Goal: Answer question/provide support: Share knowledge or assist other users

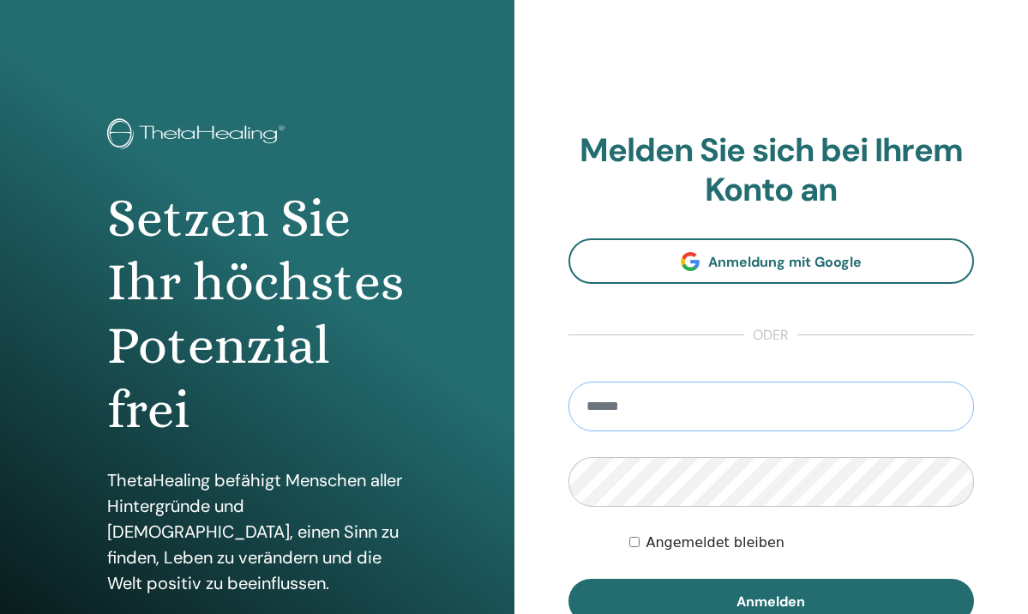
type input "**********"
click at [771, 600] on button "Anmelden" at bounding box center [772, 601] width 407 height 45
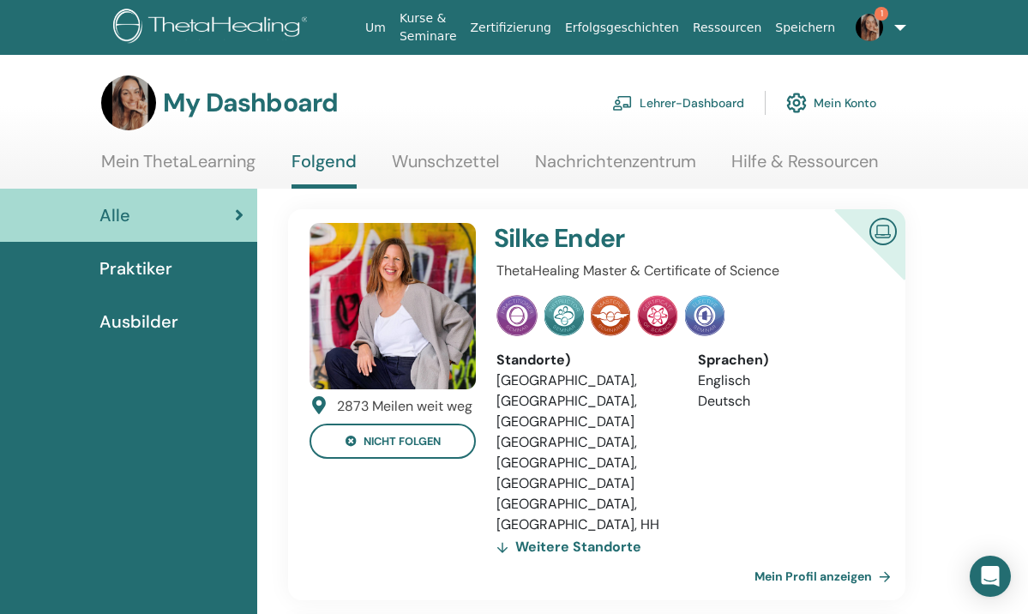
click at [681, 103] on link "Lehrer-Dashboard" at bounding box center [678, 103] width 132 height 38
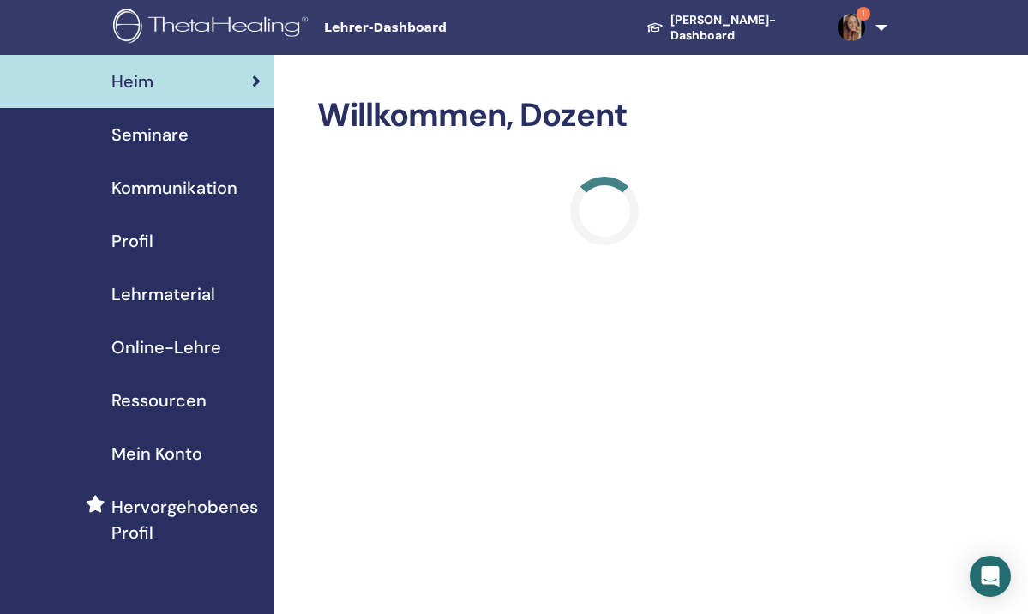
click at [163, 123] on span "Seminare" at bounding box center [150, 135] width 77 height 26
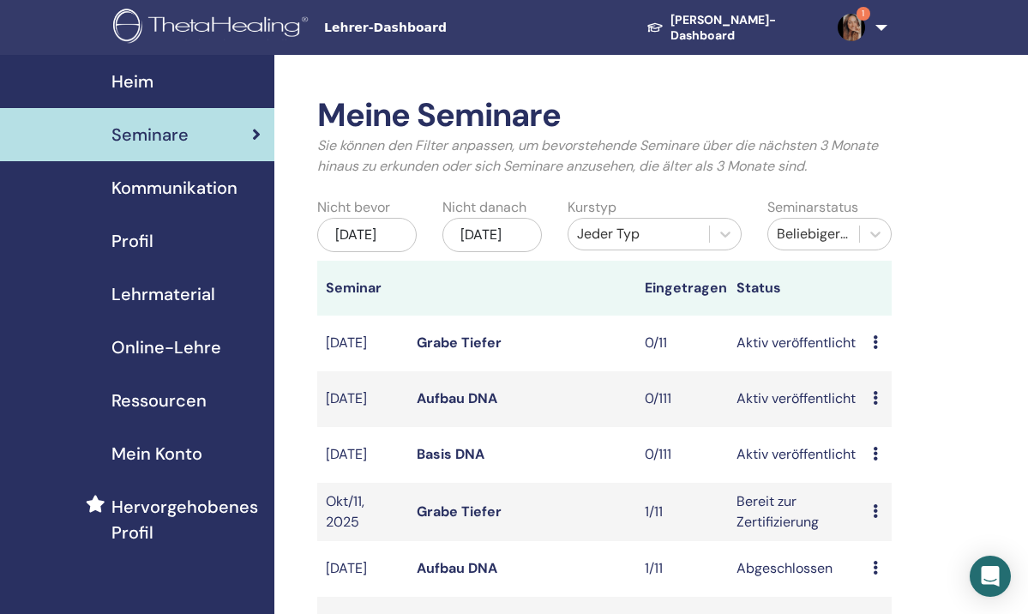
click at [441, 521] on link "Grabe Tiefer" at bounding box center [459, 512] width 85 height 18
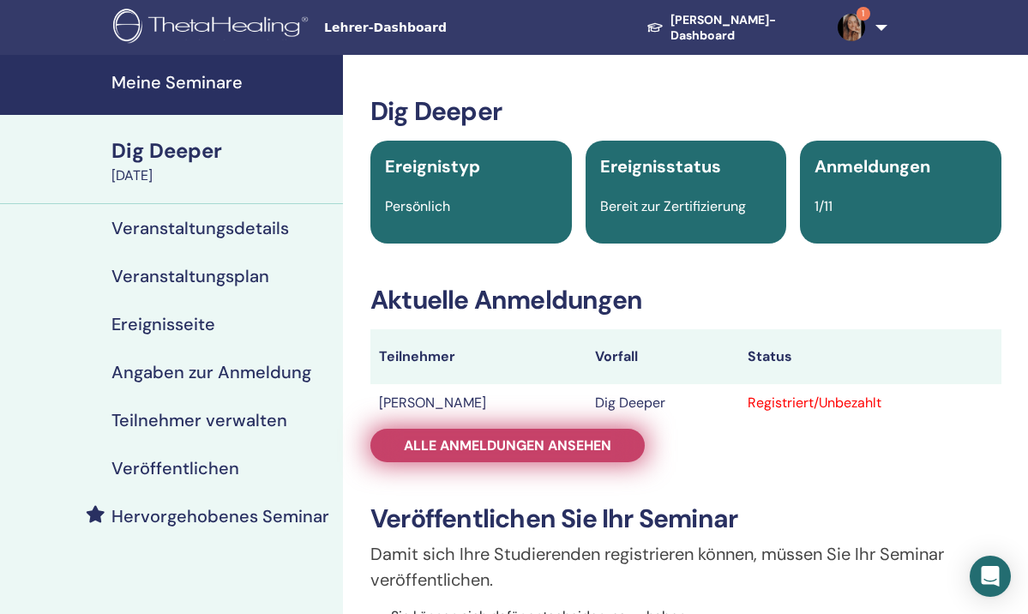
click at [495, 445] on span "Alle Anmeldungen ansehen" at bounding box center [508, 446] width 208 height 18
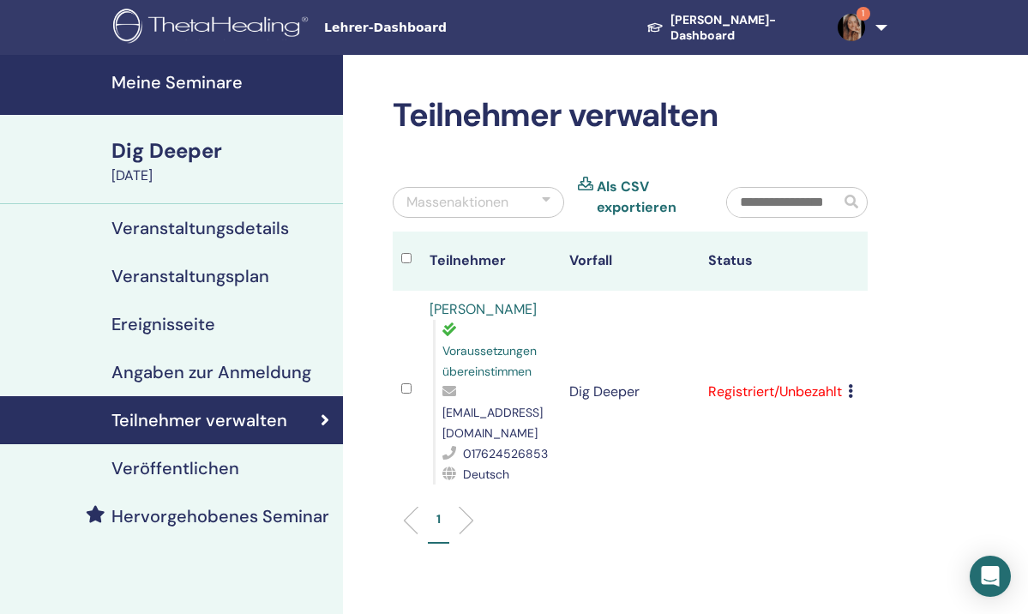
click at [852, 384] on icon at bounding box center [850, 391] width 5 height 14
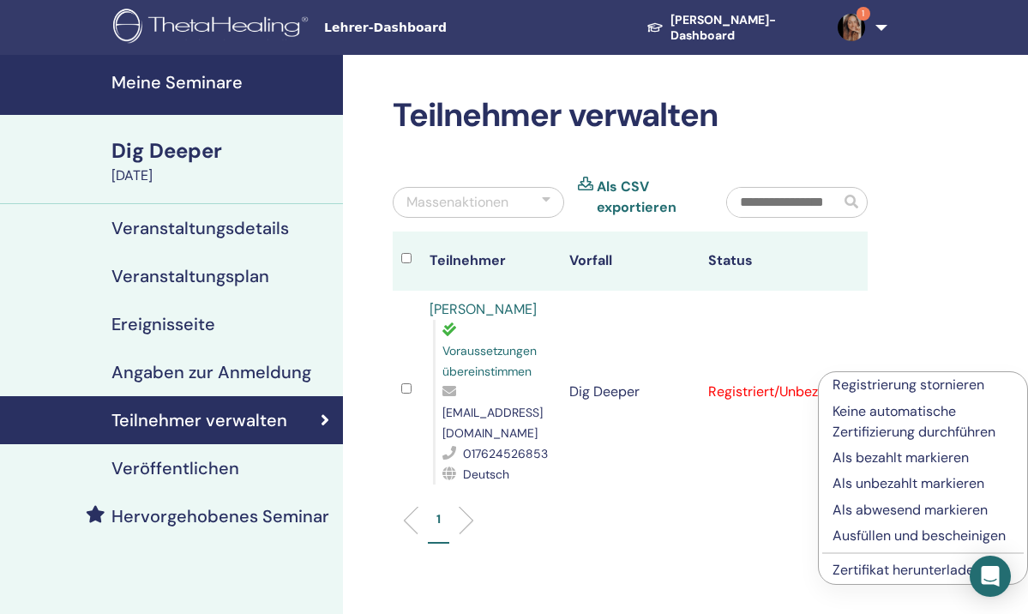
click at [856, 533] on p "Ausfüllen und bescheinigen" at bounding box center [923, 536] width 181 height 21
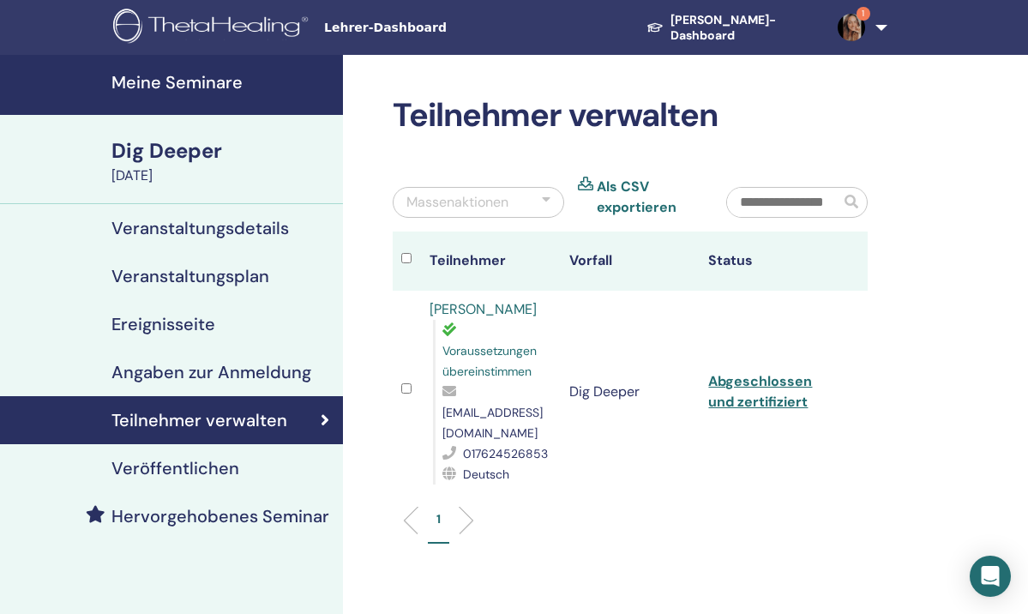
click at [788, 196] on input "text" at bounding box center [783, 202] width 113 height 29
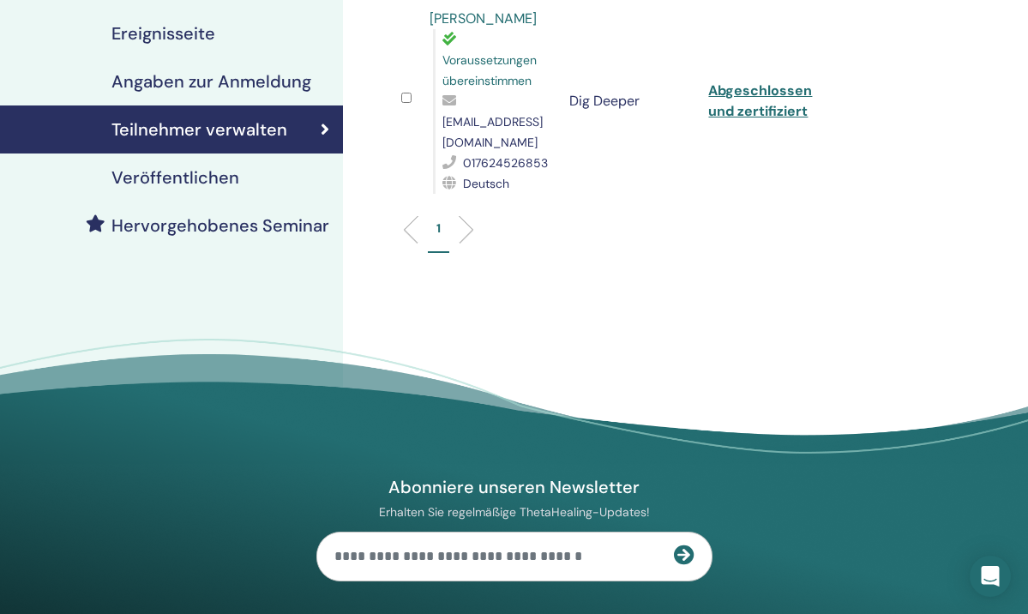
scroll to position [296, 0]
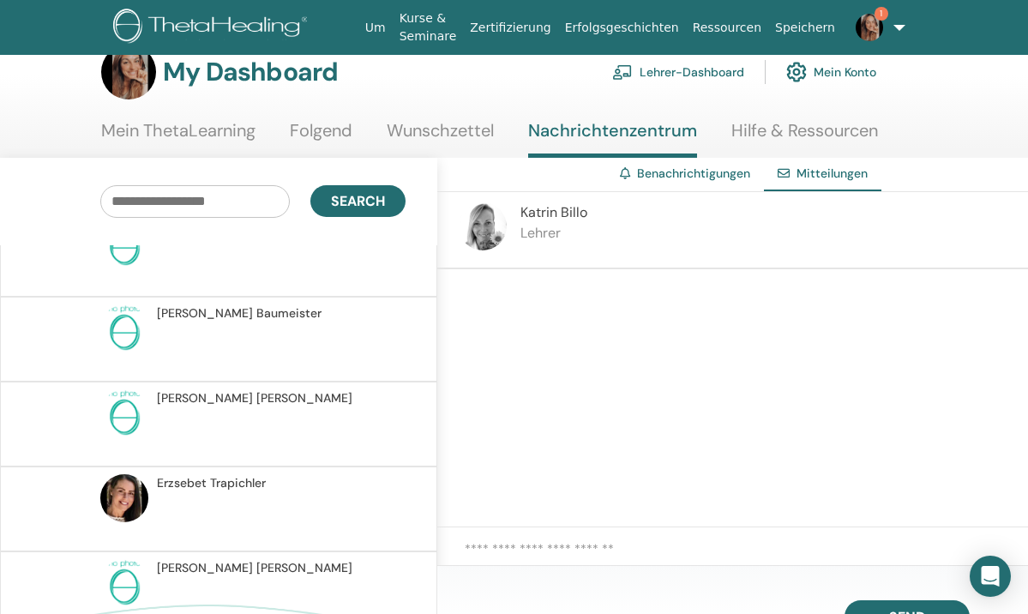
scroll to position [2773, 0]
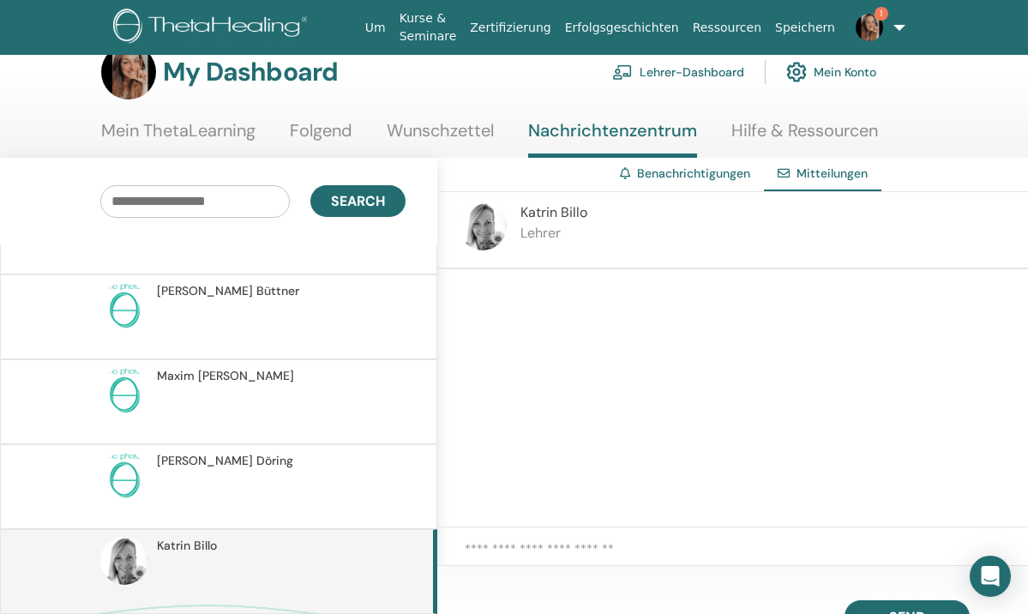
click at [546, 547] on textarea at bounding box center [747, 558] width 564 height 37
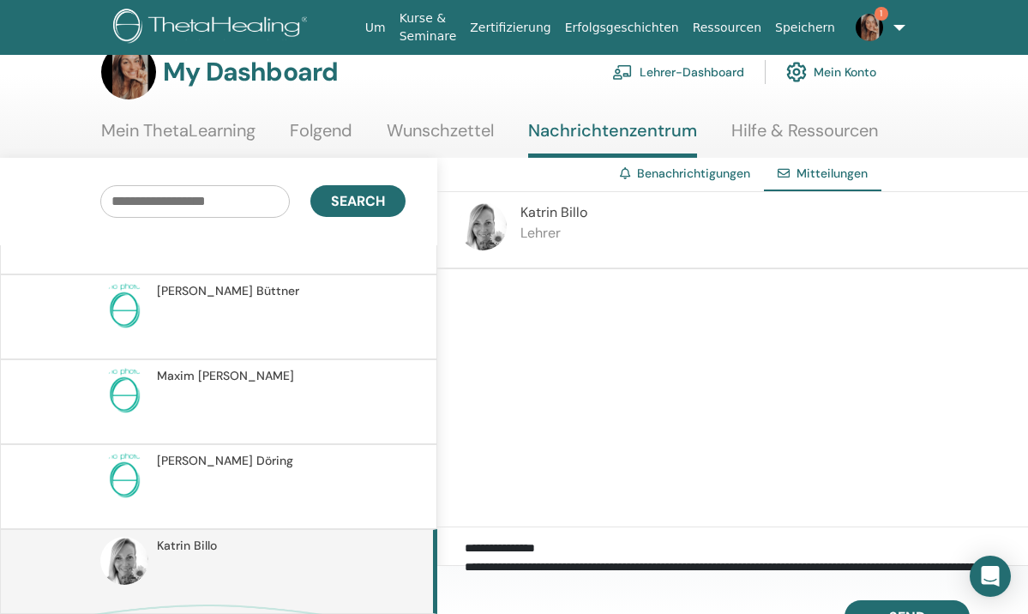
scroll to position [20, 0]
type textarea "**********"
click at [909, 607] on button "Send" at bounding box center [907, 616] width 125 height 33
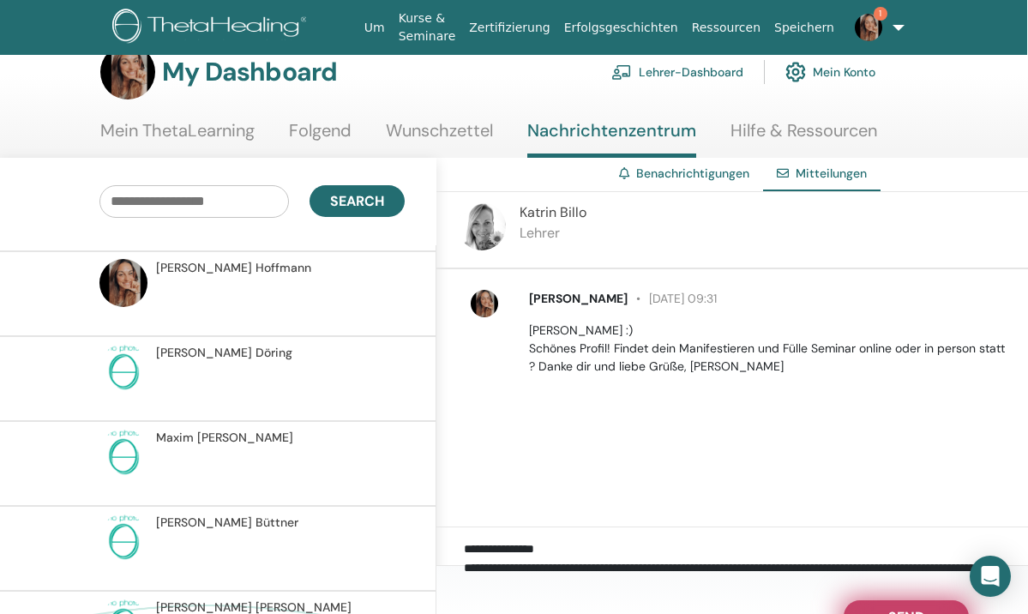
scroll to position [0, 0]
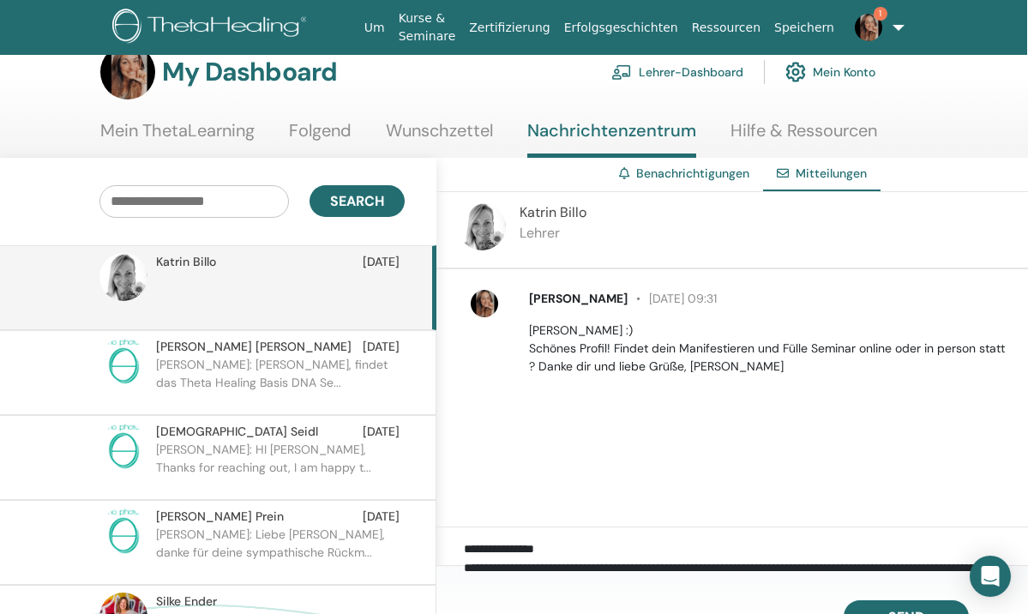
click at [135, 81] on img at bounding box center [127, 72] width 55 height 55
click at [170, 136] on link "Mein ThetaLearning" at bounding box center [177, 136] width 154 height 33
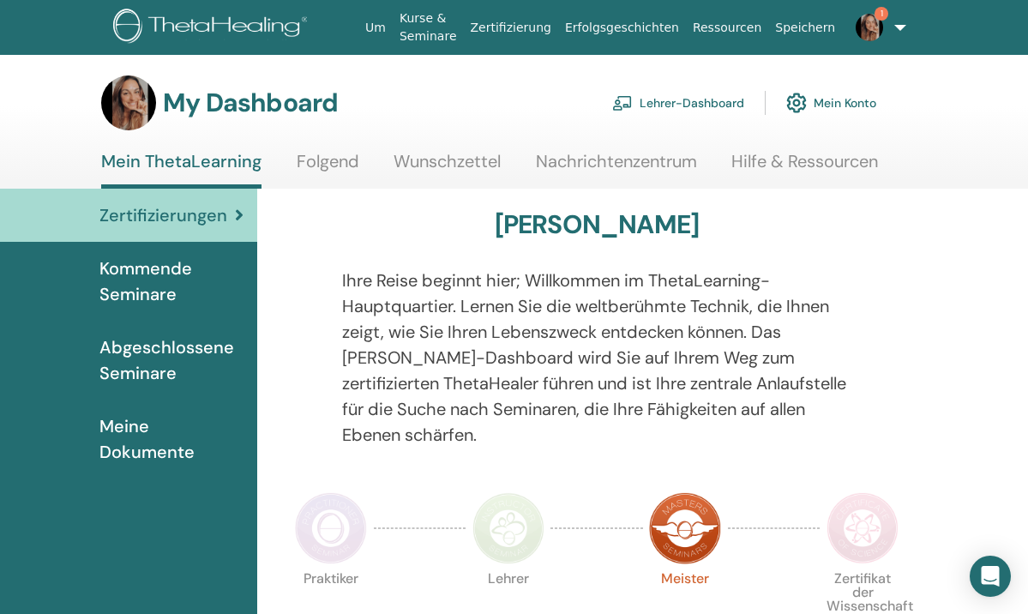
click at [167, 11] on img at bounding box center [213, 28] width 201 height 39
